Goal: Task Accomplishment & Management: Manage account settings

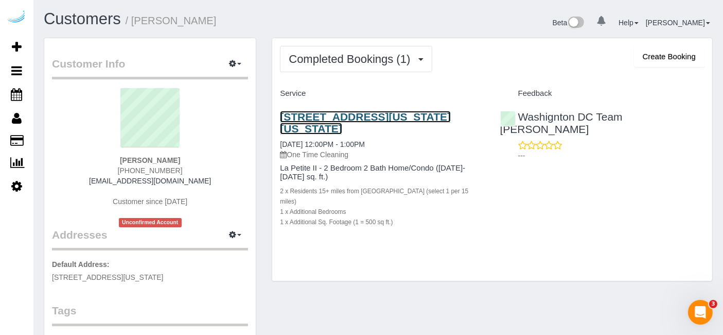
click at [450, 128] on link "706 C St Ne, Apt/Suite, Washington Dc, Dc 20002, Washington Dc, DC 20002" at bounding box center [365, 123] width 171 height 24
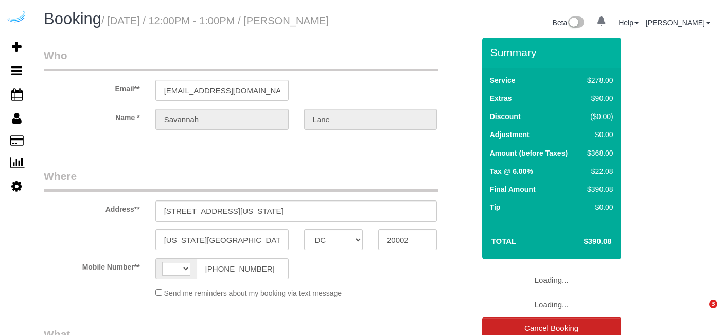
select select "DC"
select select "string:fspay-a283b77d-191e-403d-9f4c-78e9786e9a76"
select select "number:9"
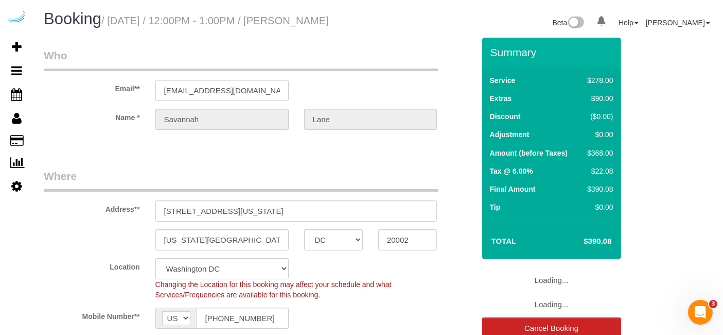
select select "string:[GEOGRAPHIC_DATA]"
select select "object:838"
select select "spot1"
select select "5"
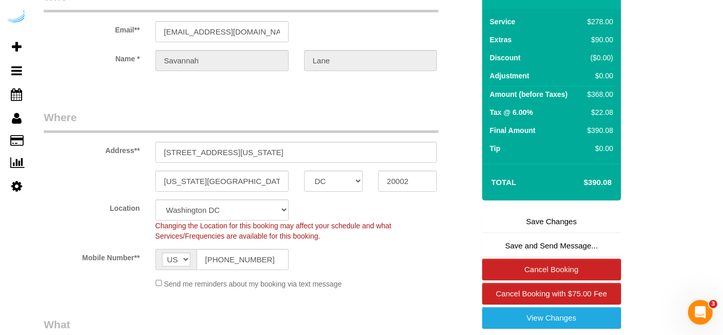
scroll to position [114, 0]
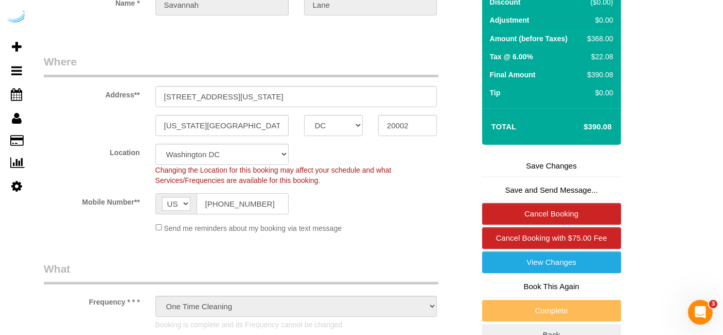
click at [270, 201] on input "[PHONE_NUMBER]" at bounding box center [243, 203] width 92 height 21
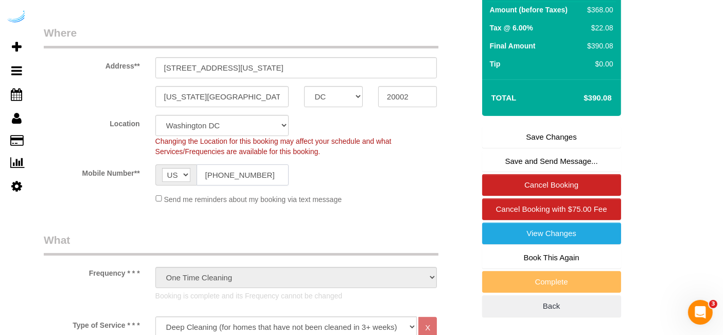
scroll to position [286, 0]
